Goal: Information Seeking & Learning: Learn about a topic

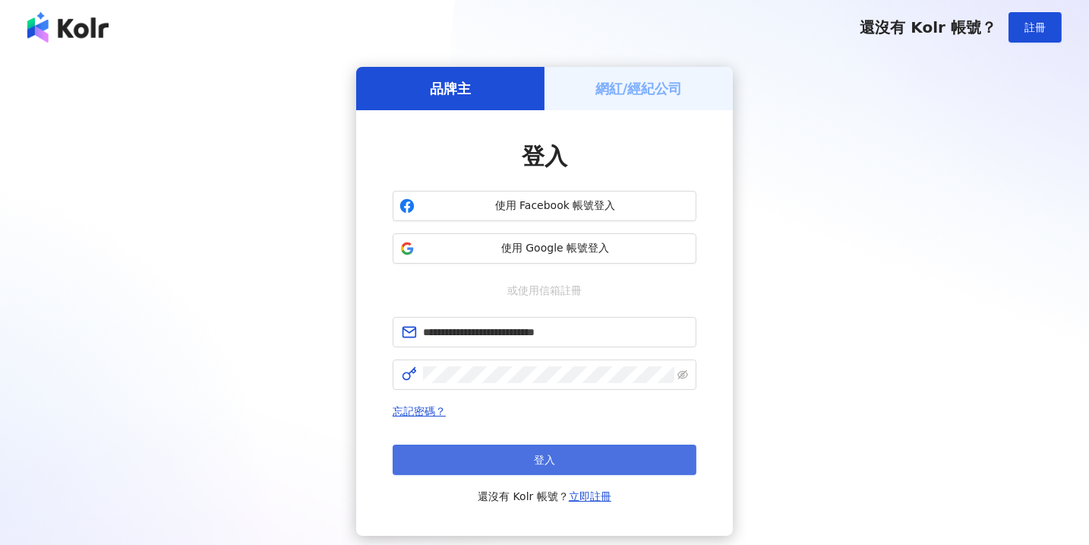
click at [453, 450] on button "登入" at bounding box center [545, 459] width 304 height 30
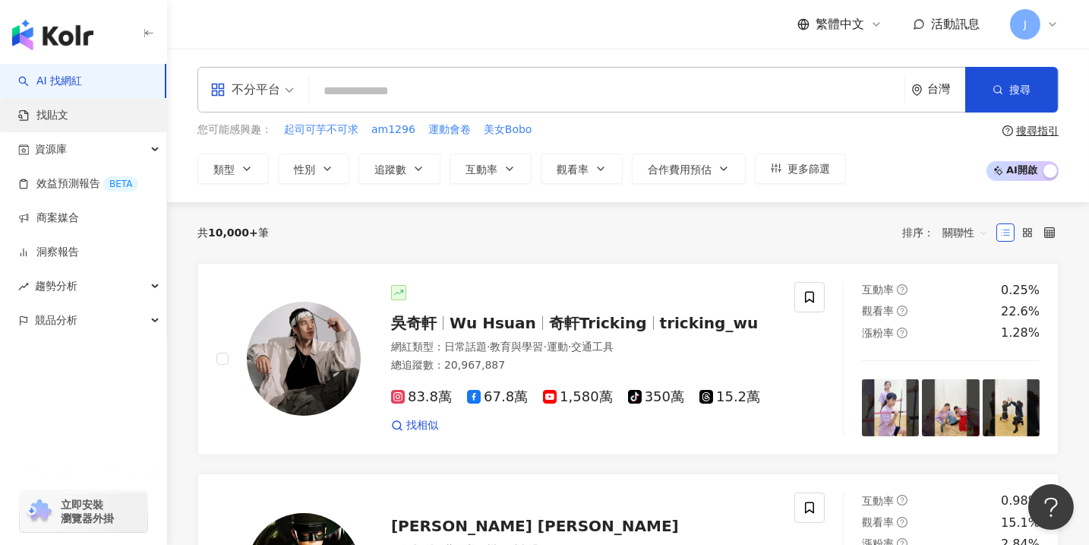
click at [68, 116] on link "找貼文" at bounding box center [43, 115] width 50 height 15
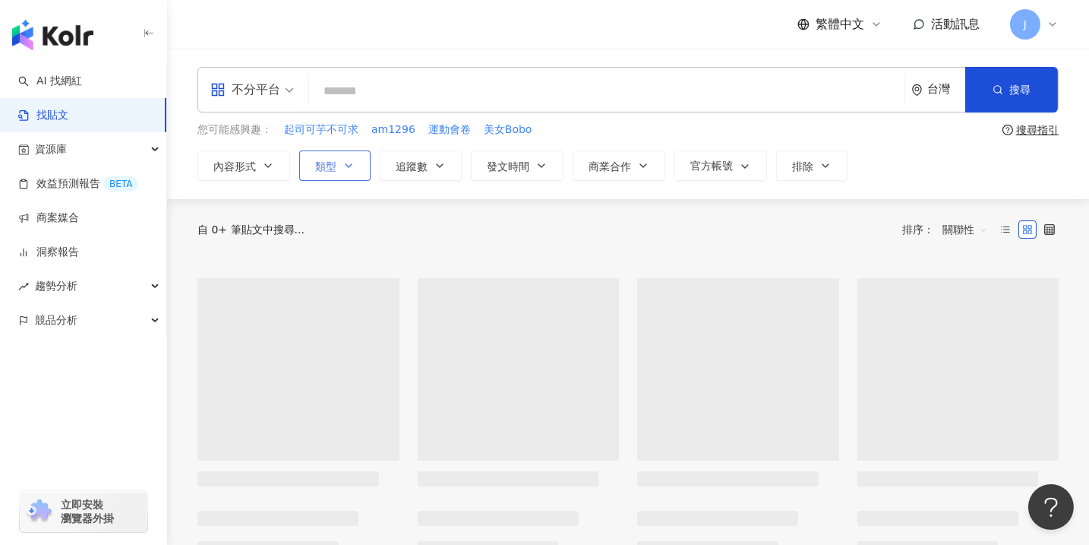
click at [349, 165] on icon "button" at bounding box center [349, 165] width 6 height 3
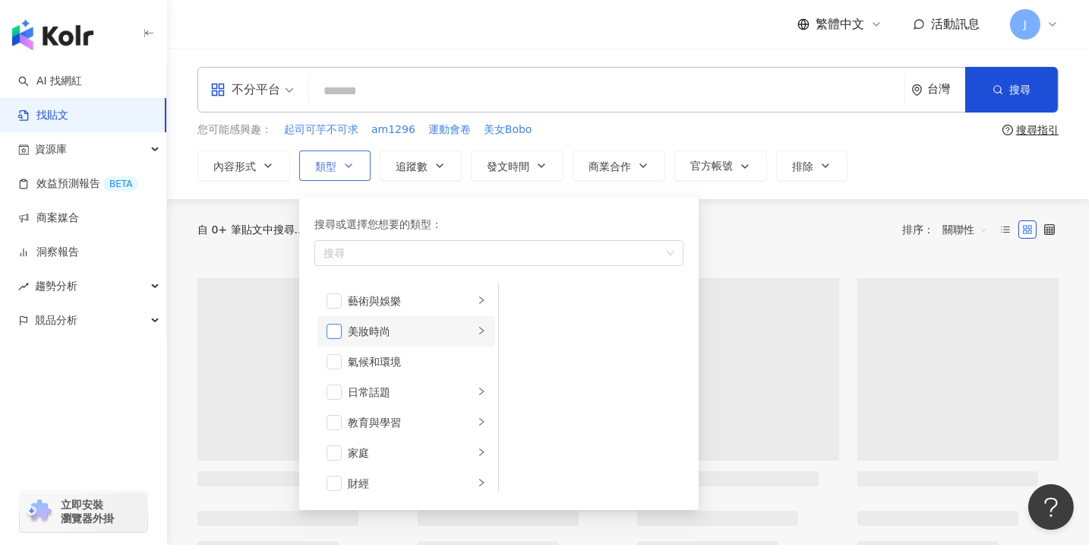
click at [335, 327] on span "button" at bounding box center [334, 331] width 15 height 15
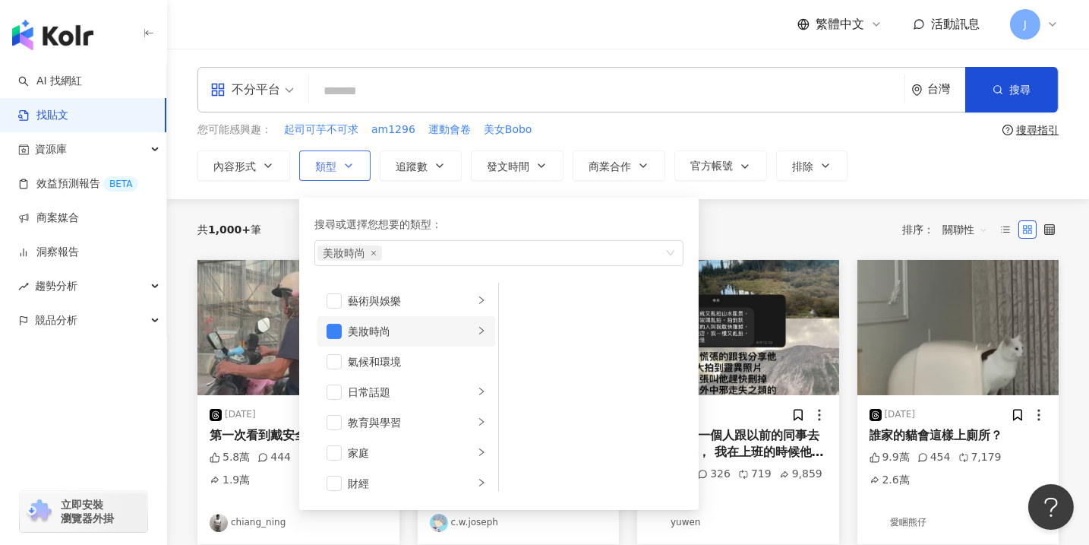
click at [477, 331] on icon "right" at bounding box center [481, 330] width 9 height 9
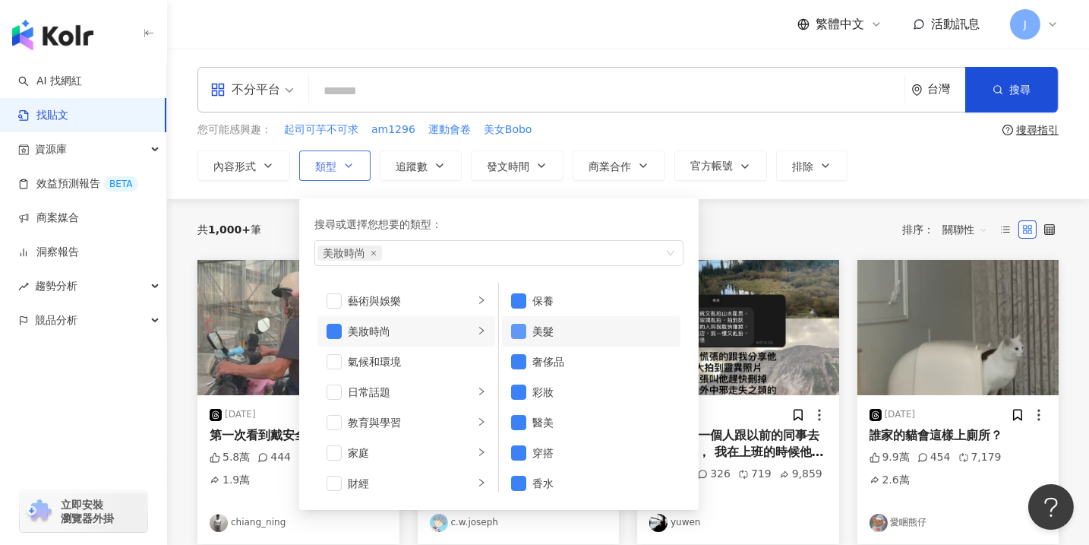
click at [517, 337] on span "button" at bounding box center [518, 331] width 15 height 15
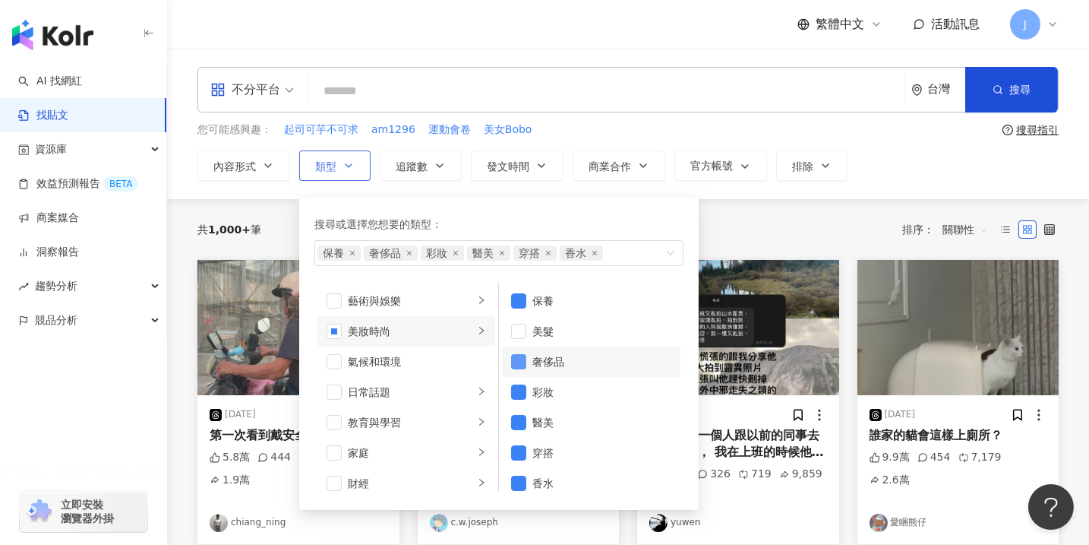
click at [520, 361] on span "button" at bounding box center [518, 361] width 15 height 15
click at [523, 393] on span "button" at bounding box center [518, 391] width 15 height 15
click at [523, 423] on span "button" at bounding box center [518, 422] width 15 height 15
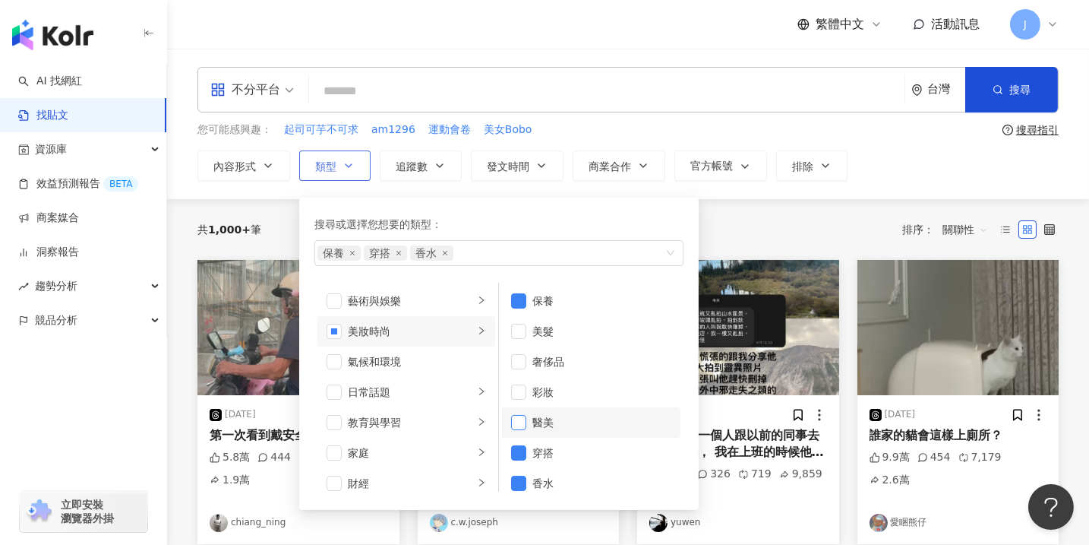
click at [517, 422] on span "button" at bounding box center [518, 422] width 15 height 15
click at [520, 457] on span "button" at bounding box center [518, 452] width 15 height 15
click at [522, 479] on span "button" at bounding box center [518, 483] width 15 height 15
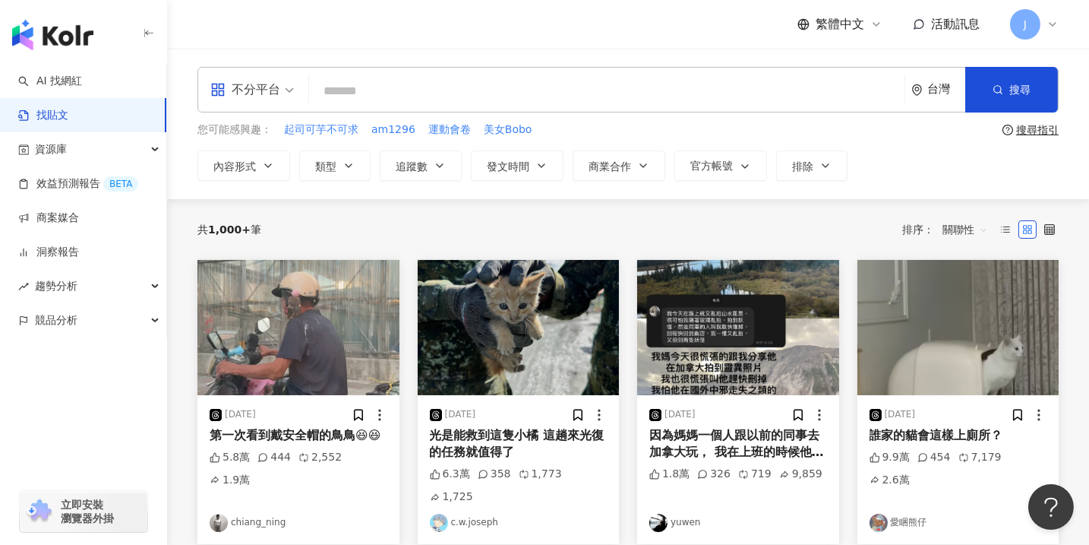
click at [654, 122] on div "您可能感興趣： 起司可芋不可求 am1296 運動會卷 美女Bobo" at bounding box center [597, 130] width 799 height 17
click at [515, 100] on input "search" at bounding box center [606, 90] width 583 height 33
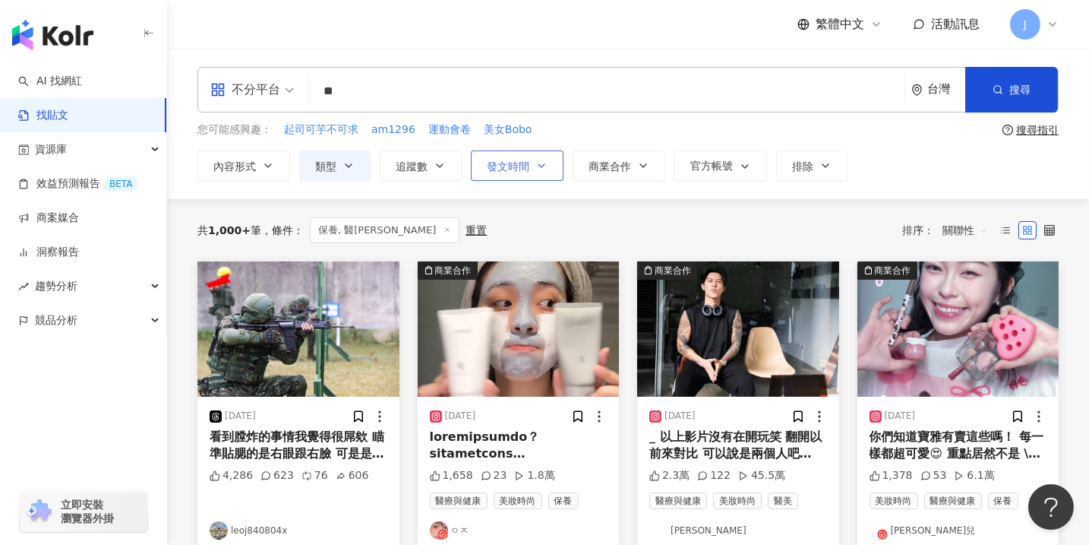
type input "*"
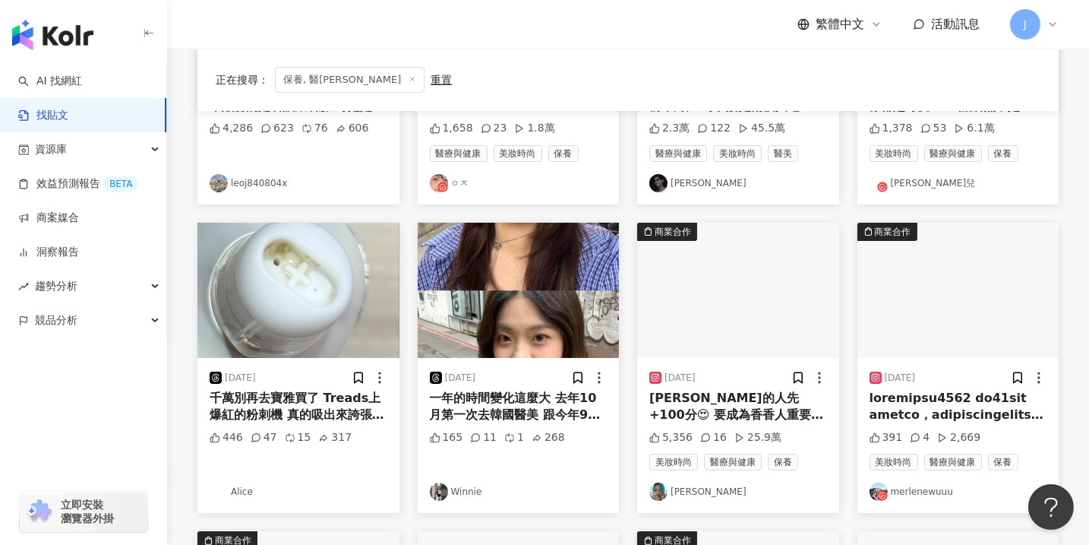
scroll to position [345, 0]
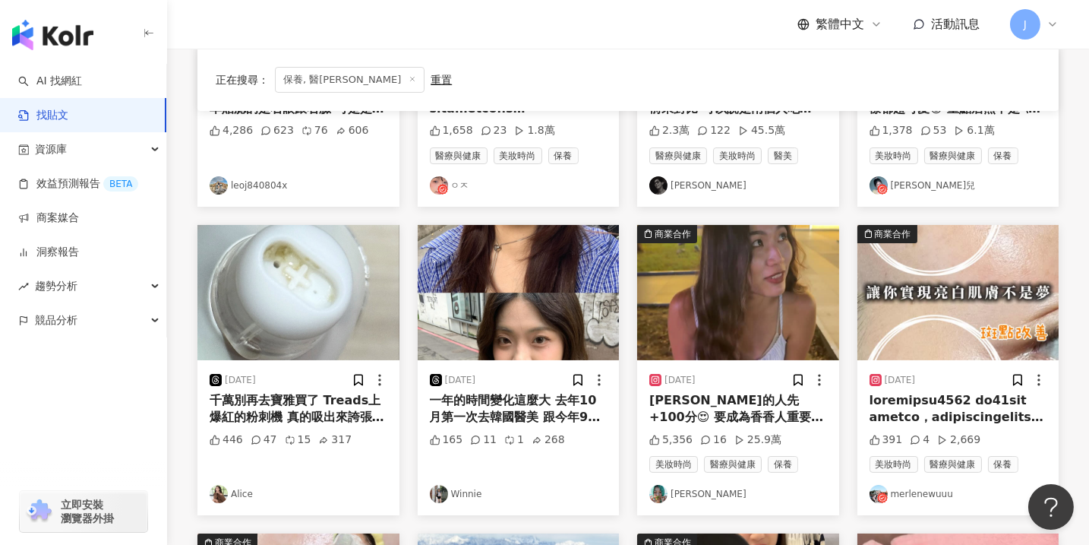
click at [245, 487] on link "Alice" at bounding box center [299, 494] width 178 height 18
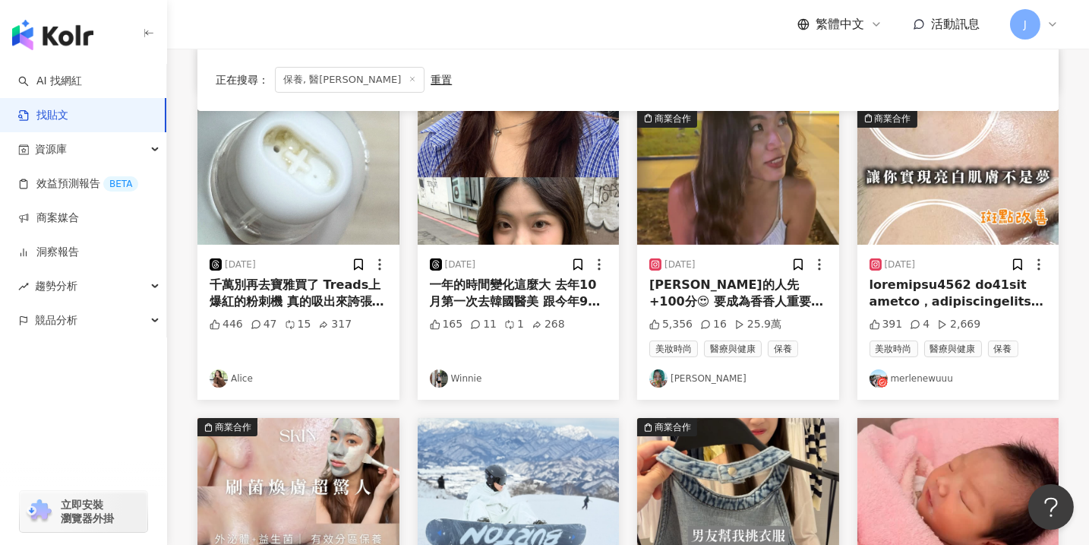
click at [689, 377] on link "妤 瑄" at bounding box center [739, 378] width 178 height 18
click at [918, 375] on link "merlenewuuu" at bounding box center [959, 378] width 178 height 18
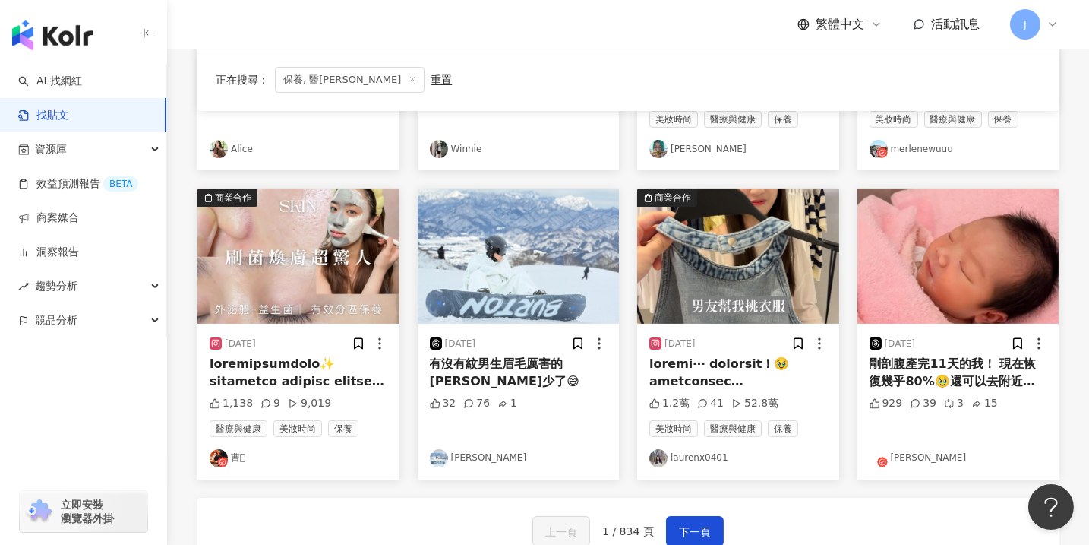
scroll to position [691, 0]
click at [233, 458] on link "曹𓆜" at bounding box center [299, 457] width 178 height 18
click at [709, 453] on link "laurenx0401" at bounding box center [739, 457] width 178 height 18
click at [897, 459] on link "米安" at bounding box center [959, 457] width 178 height 18
click at [680, 534] on span "下一頁" at bounding box center [695, 531] width 32 height 18
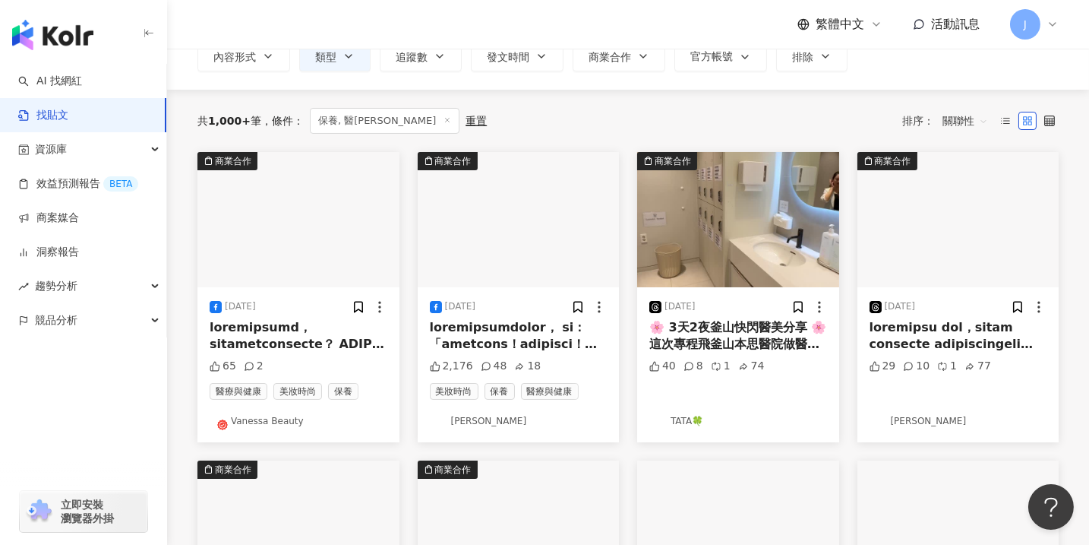
scroll to position [115, 0]
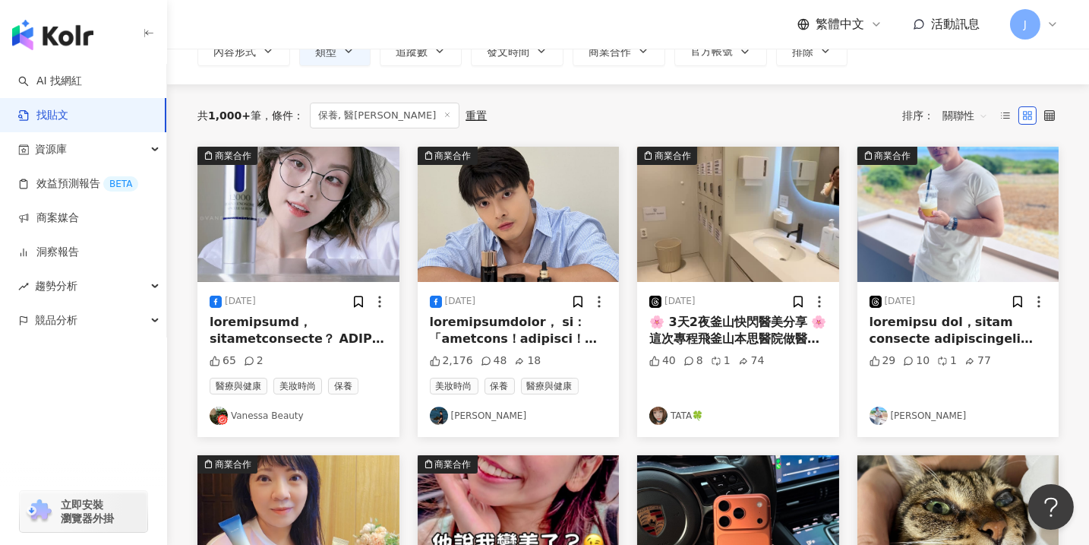
click at [258, 413] on link "Vanessa Beauty" at bounding box center [299, 415] width 178 height 18
click at [459, 417] on link "紀斯豪" at bounding box center [519, 415] width 178 height 18
click at [674, 413] on link "TATA🍀" at bounding box center [739, 415] width 178 height 18
click at [896, 411] on link "陳暉" at bounding box center [959, 415] width 178 height 18
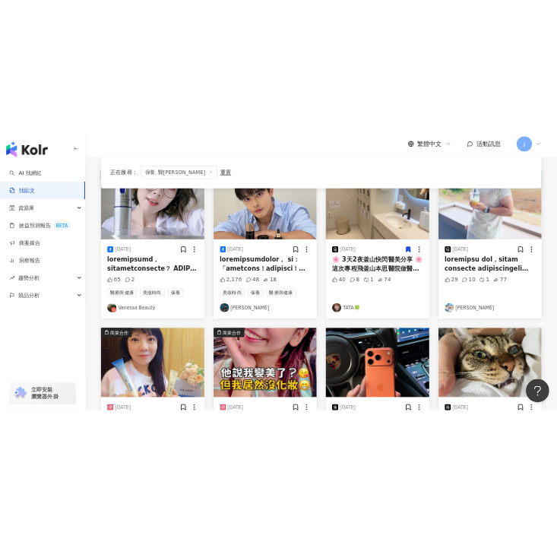
scroll to position [345, 0]
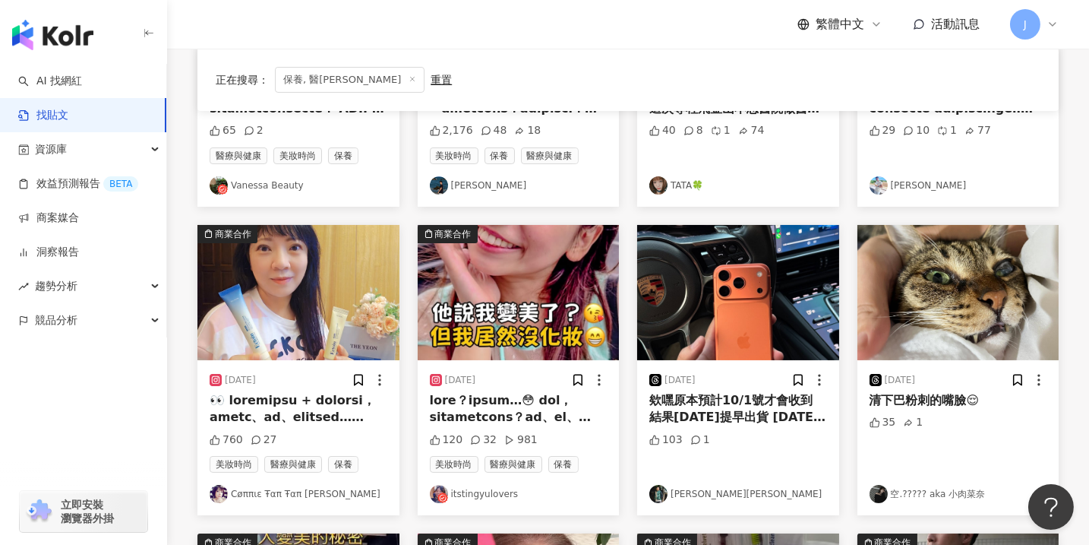
click at [308, 493] on link "Cøππιε Ŧαπ Ŧαπ 嘉妮菲菲" at bounding box center [299, 494] width 178 height 18
click at [493, 493] on link "itstingyulovers" at bounding box center [519, 494] width 178 height 18
click at [694, 488] on link "Louis陳郁升" at bounding box center [739, 494] width 178 height 18
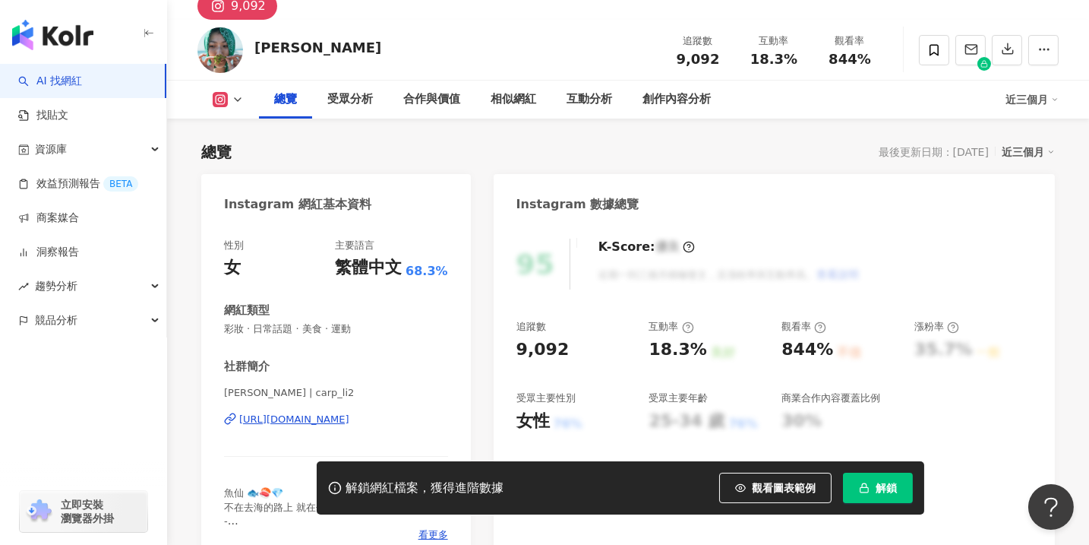
scroll to position [230, 0]
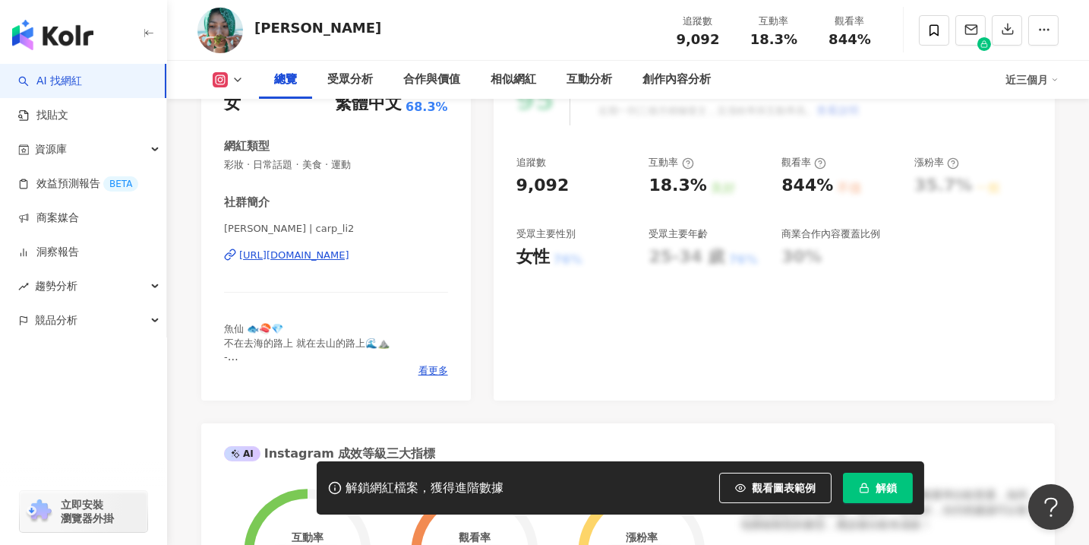
click at [311, 251] on div "https://www.instagram.com/carp_li2/" at bounding box center [294, 255] width 110 height 14
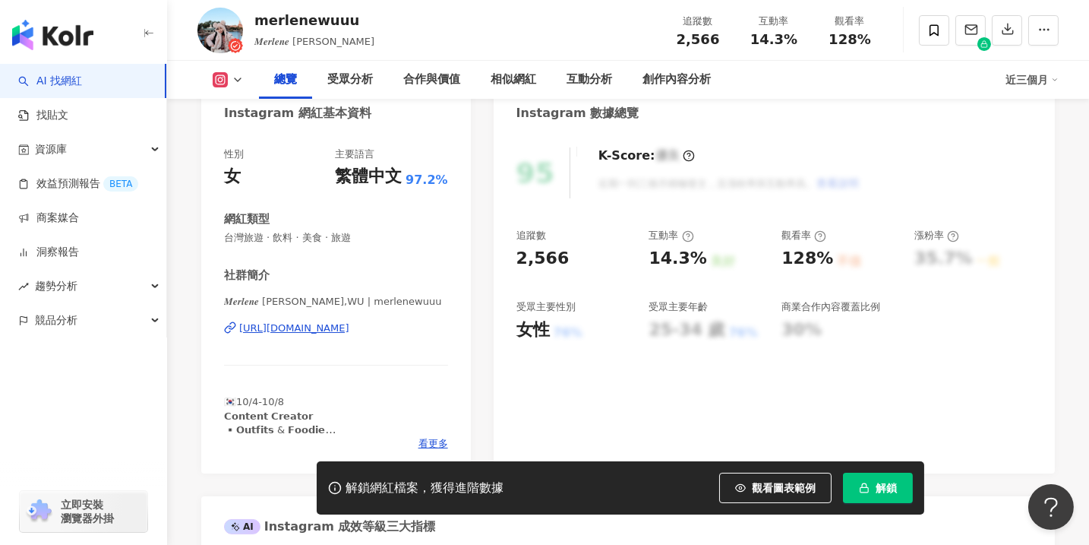
scroll to position [230, 0]
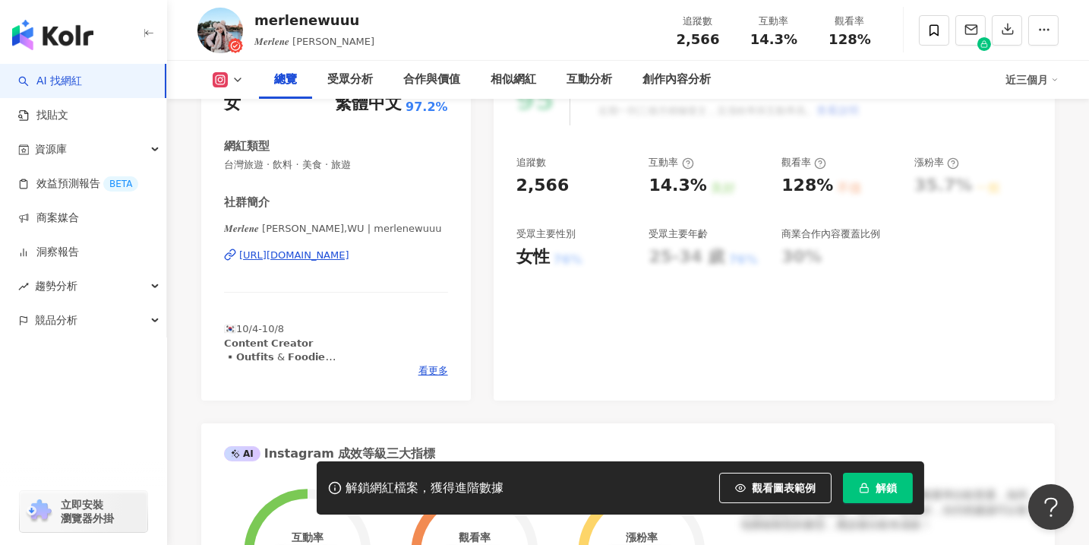
click at [349, 259] on div "https://www.instagram.com/merlenewuuu/" at bounding box center [294, 255] width 110 height 14
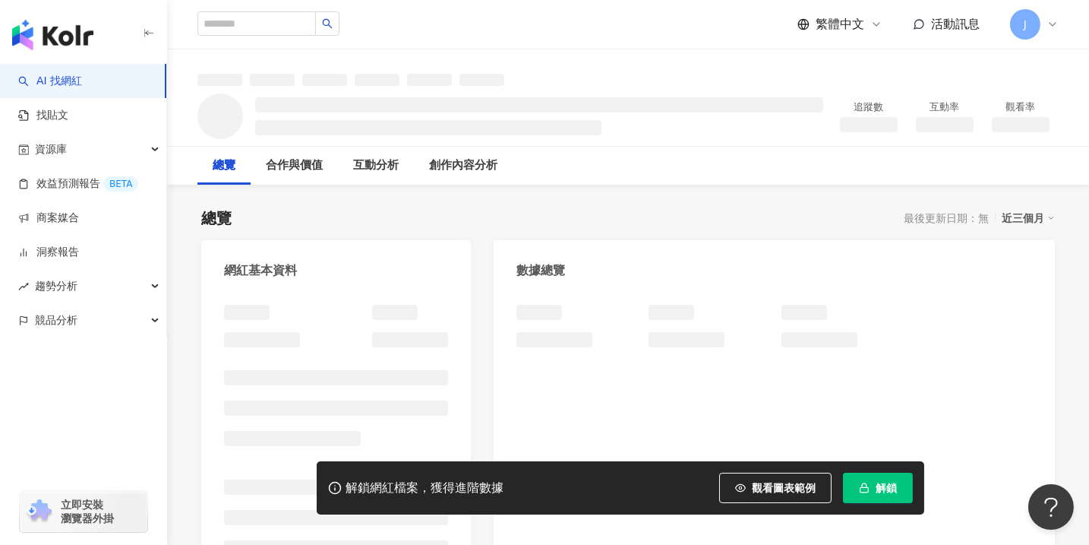
scroll to position [230, 0]
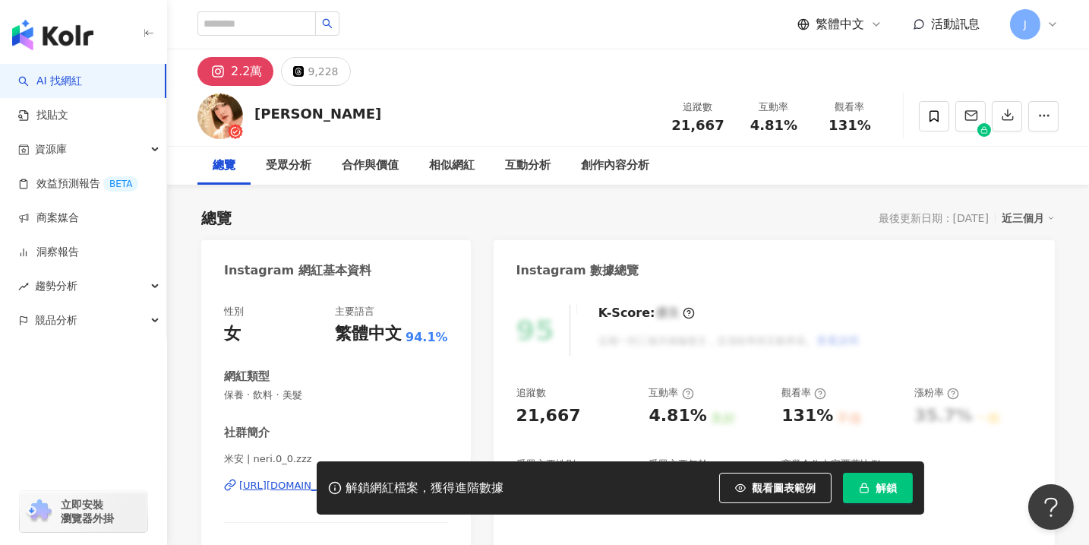
scroll to position [230, 0]
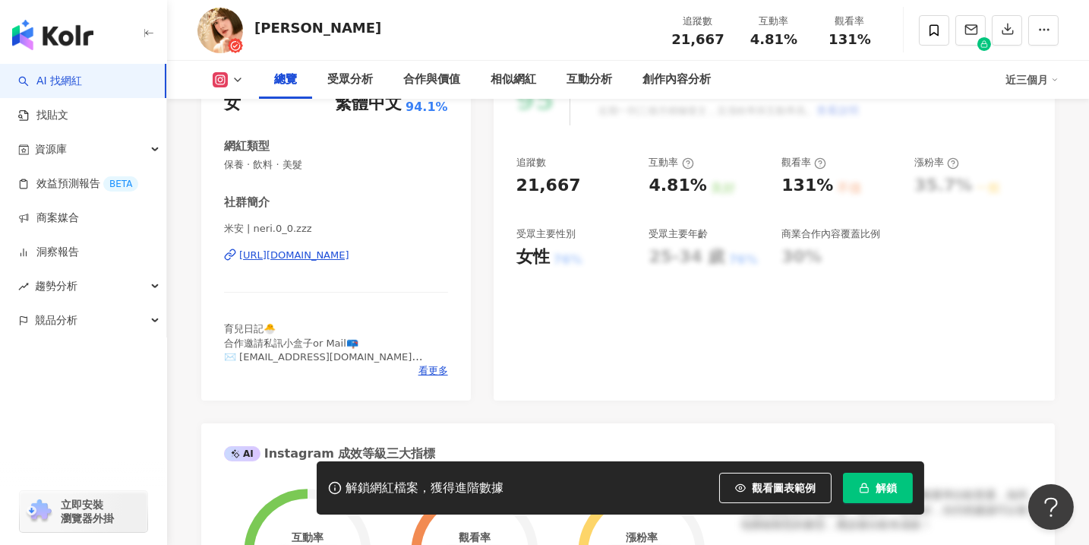
click at [302, 257] on div "https://www.instagram.com/neri.0_0.zzz/" at bounding box center [294, 255] width 110 height 14
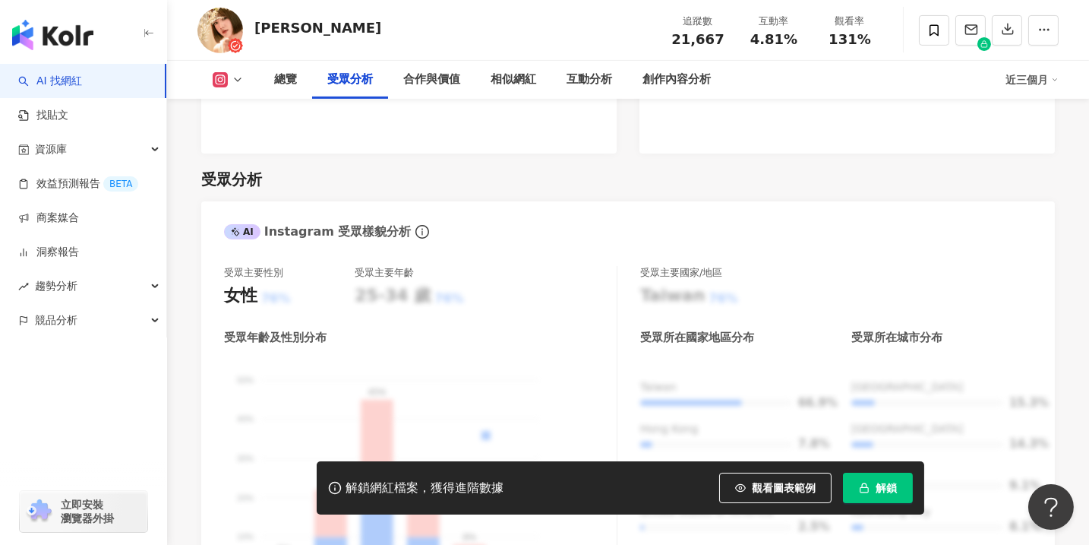
scroll to position [2072, 0]
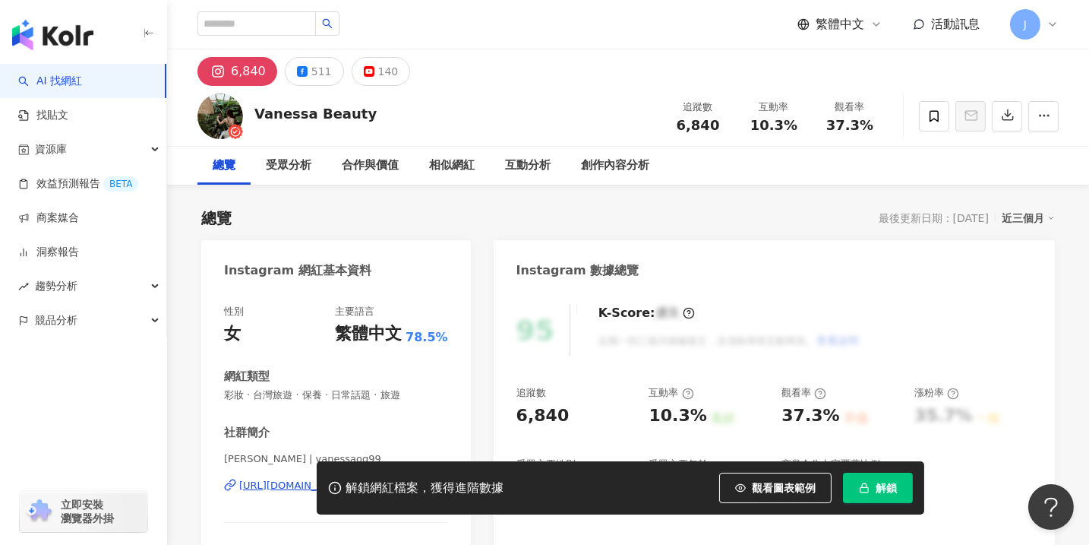
click at [299, 479] on div "https://www.instagram.com/vanessaog99/" at bounding box center [294, 486] width 110 height 14
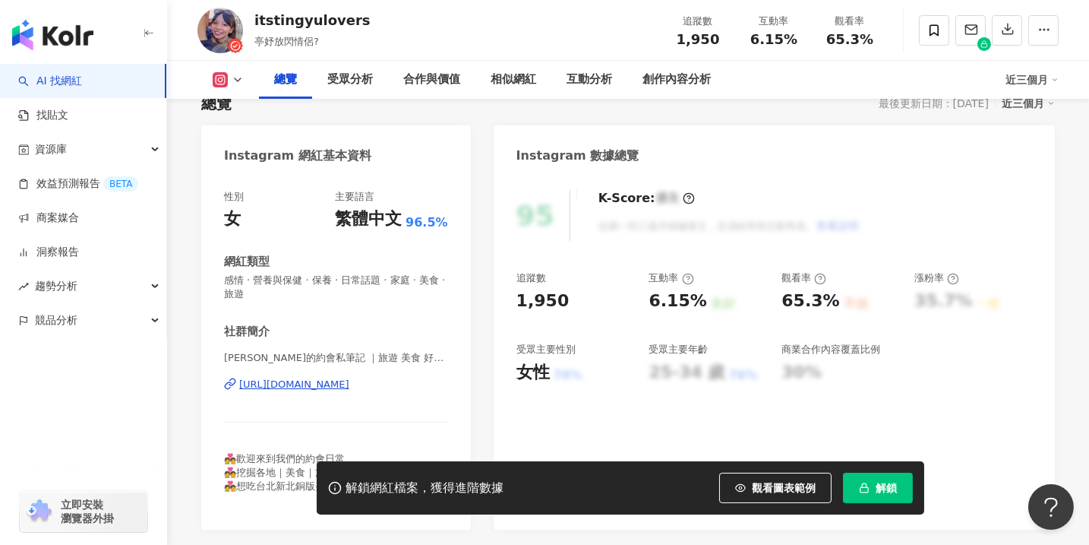
click at [349, 384] on div "[URL][DOMAIN_NAME]" at bounding box center [294, 385] width 110 height 14
